Goal: Task Accomplishment & Management: Complete application form

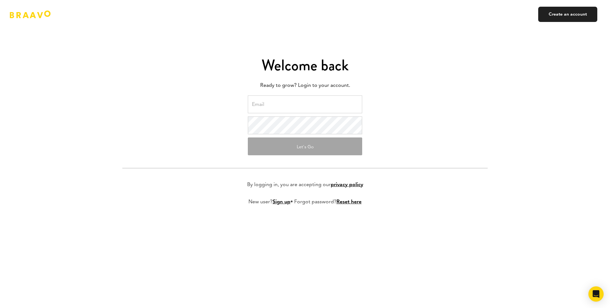
type input "[EMAIL_ADDRESS][DOMAIN_NAME]"
click at [289, 146] on button "Let's Go" at bounding box center [305, 146] width 114 height 18
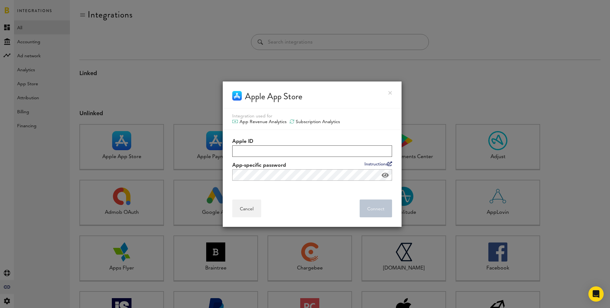
type input "johannes@peakpotentiallabs.com"
click at [304, 151] on input "johannes@peakpotentiallabs.com" at bounding box center [312, 150] width 160 height 11
click at [304, 151] on input "[EMAIL_ADDRESS][DOMAIN_NAME]" at bounding box center [312, 150] width 160 height 11
click at [342, 135] on div "Apple ID App-specific password Instructions" at bounding box center [312, 160] width 179 height 60
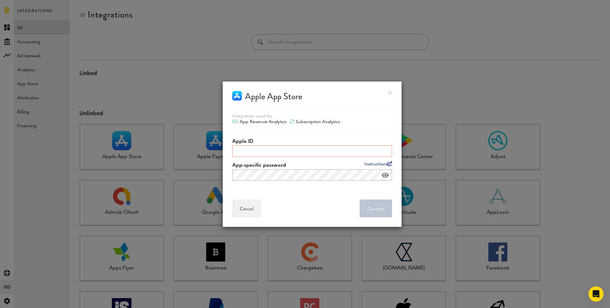
click at [389, 164] on icon at bounding box center [390, 163] width 4 height 4
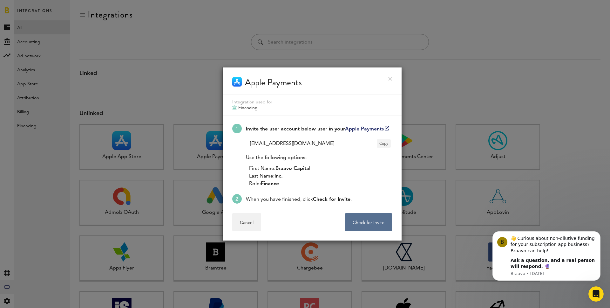
click at [382, 143] on span "Copy" at bounding box center [384, 143] width 14 height 8
copy link "Apple Payments"
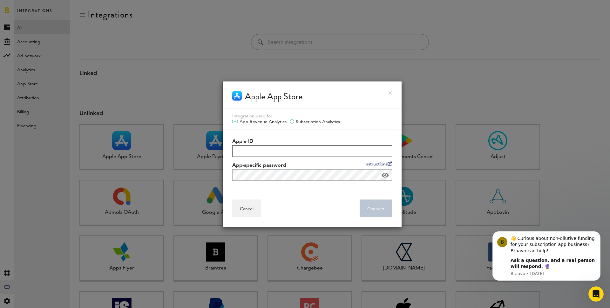
type input "johannes@peakpotentiallabs.com"
click at [290, 153] on input "johannes@peakpotentiallabs.com" at bounding box center [312, 150] width 160 height 11
click at [290, 153] on input "[EMAIL_ADDRESS][DOMAIN_NAME]" at bounding box center [312, 150] width 160 height 11
click at [310, 140] on label "Apple ID" at bounding box center [312, 142] width 160 height 8
click at [310, 145] on input "Apple ID" at bounding box center [312, 150] width 160 height 11
